Goal: Navigation & Orientation: Find specific page/section

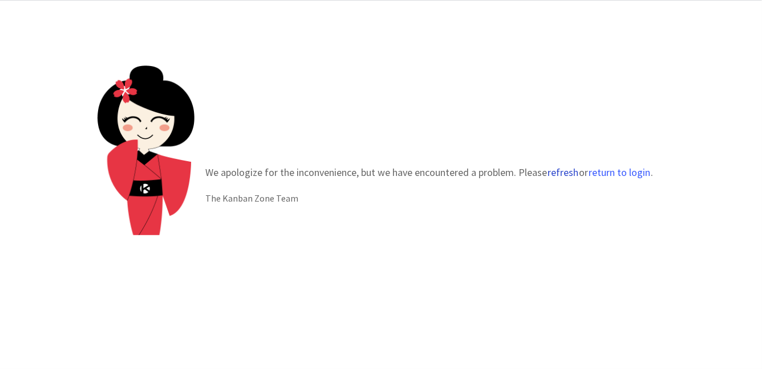
click at [560, 170] on button "refresh" at bounding box center [563, 172] width 32 height 11
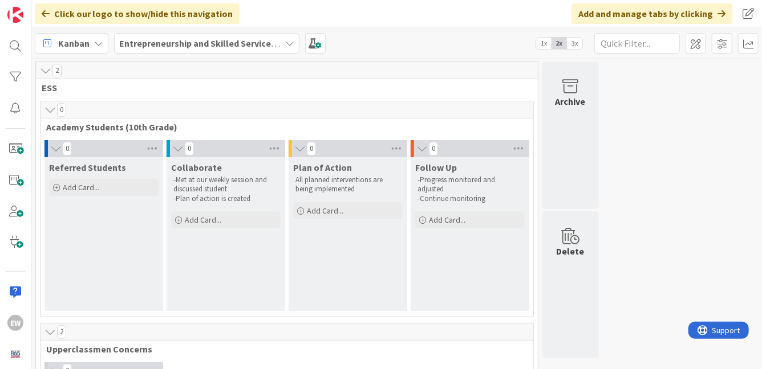
click at [139, 56] on div "Kanban Entrepreneurship and Skilled Services Interventions - [DATE]-[DATE] 1x 2…" at bounding box center [396, 42] width 730 height 31
click at [139, 47] on b "Entrepreneurship and Skilled Services Interventions - [DATE]-[DATE]" at bounding box center [258, 43] width 279 height 11
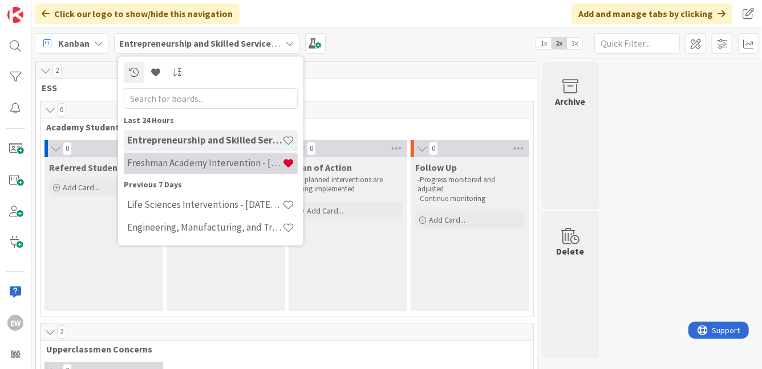
click at [157, 167] on h4 "Freshman Academy Intervention - [DATE]-[DATE]" at bounding box center [204, 162] width 155 height 11
